Goal: Information Seeking & Learning: Learn about a topic

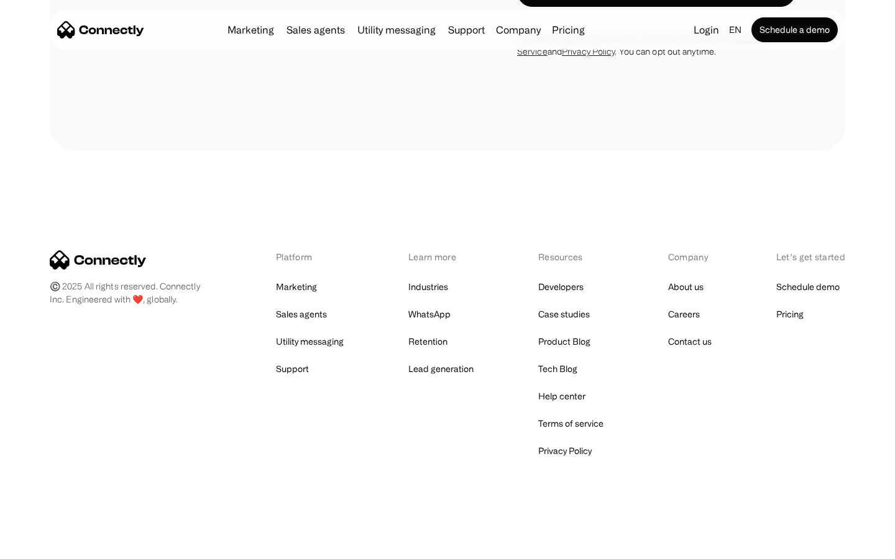
scroll to position [842, 0]
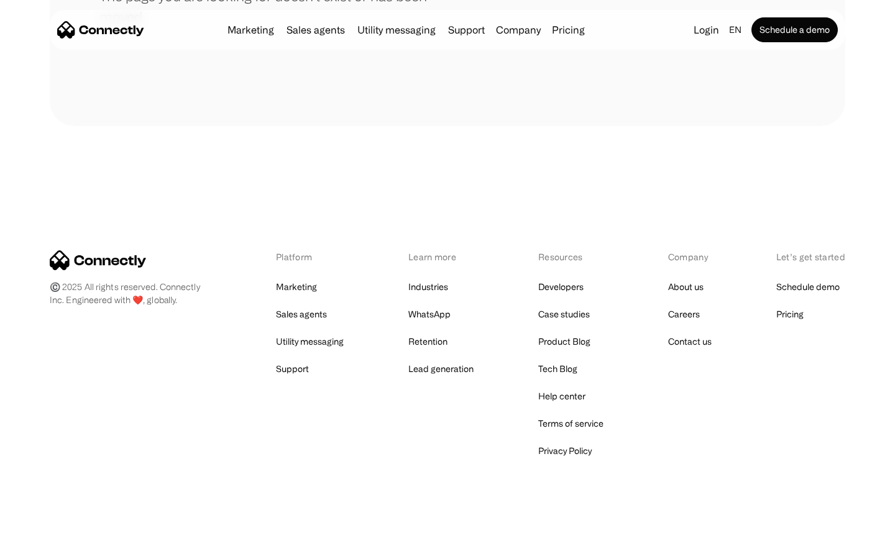
scroll to position [227, 0]
